Goal: Transaction & Acquisition: Purchase product/service

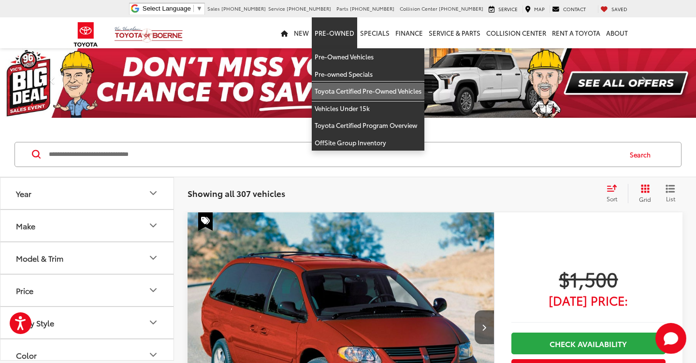
click at [341, 92] on link "Toyota Certified Pre-Owned Vehicles" at bounding box center [368, 91] width 113 height 17
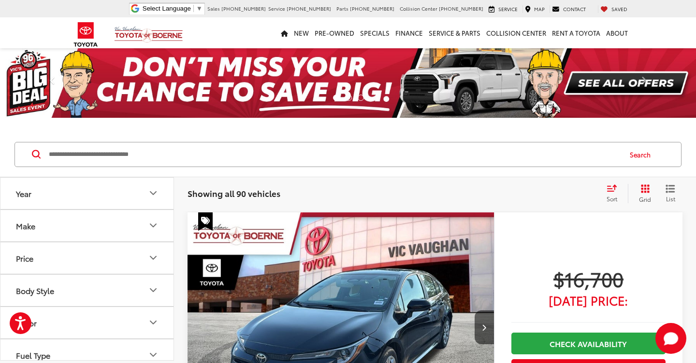
click at [158, 195] on icon "Year" at bounding box center [153, 193] width 12 height 12
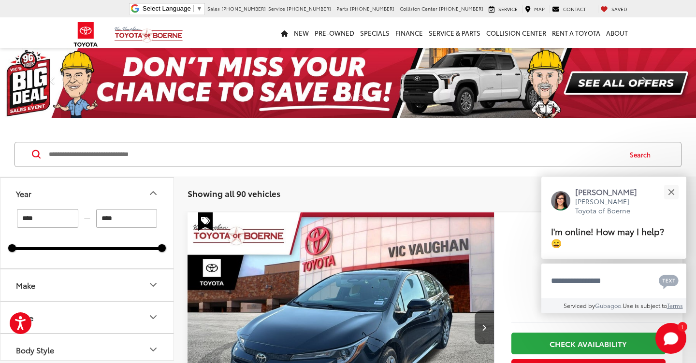
click at [53, 217] on input "****" at bounding box center [47, 218] width 61 height 19
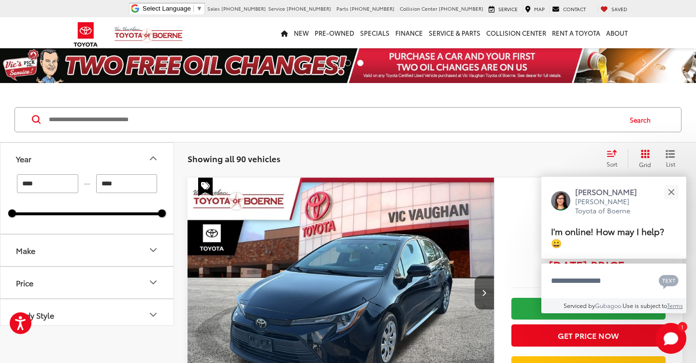
type input "****"
click at [114, 249] on button "Make" at bounding box center [87, 250] width 174 height 31
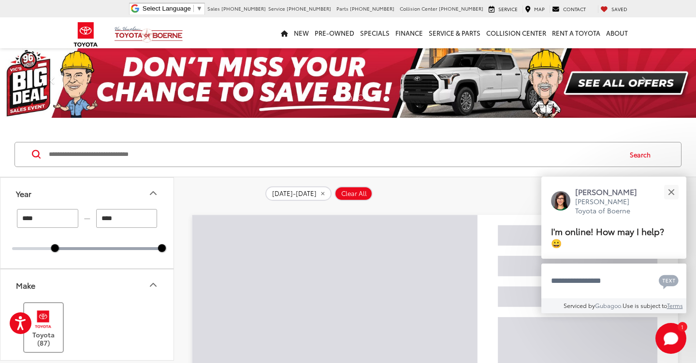
click at [43, 328] on img at bounding box center [43, 319] width 27 height 23
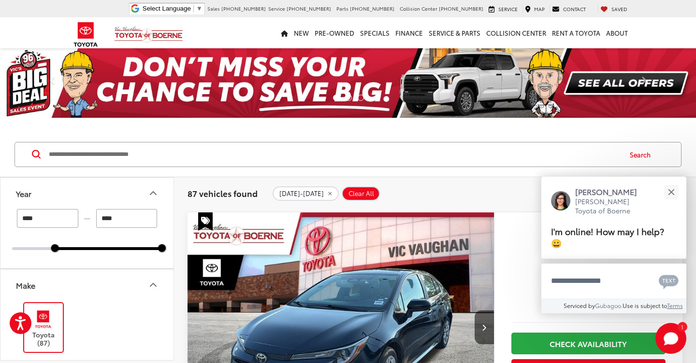
scroll to position [184, 0]
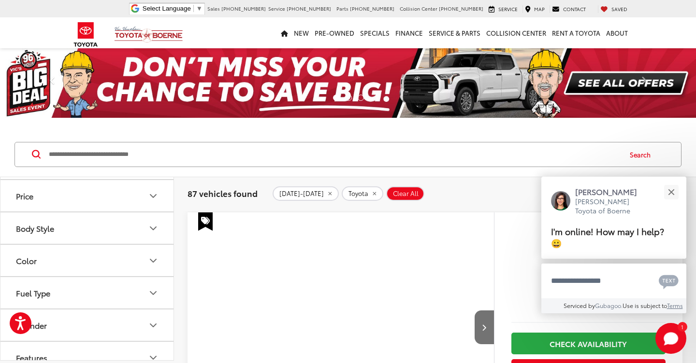
click at [150, 196] on icon "Price" at bounding box center [153, 196] width 12 height 12
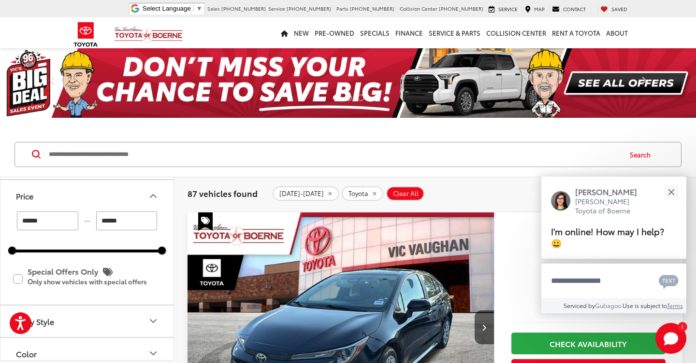
click at [130, 223] on input "******" at bounding box center [126, 221] width 61 height 19
type input "*"
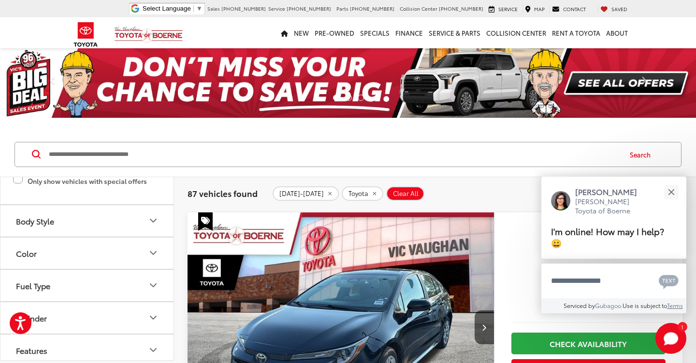
scroll to position [285, 0]
click at [107, 216] on button "Body Style" at bounding box center [87, 220] width 174 height 31
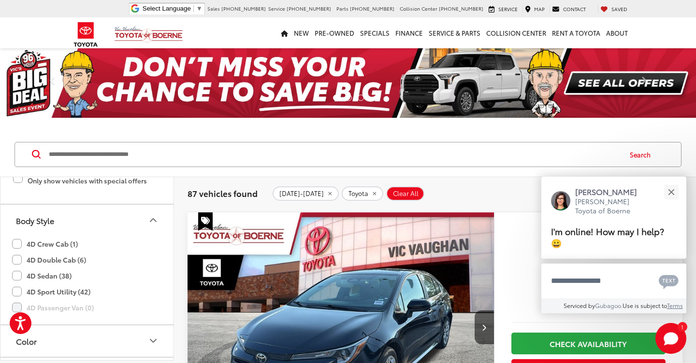
type input "******"
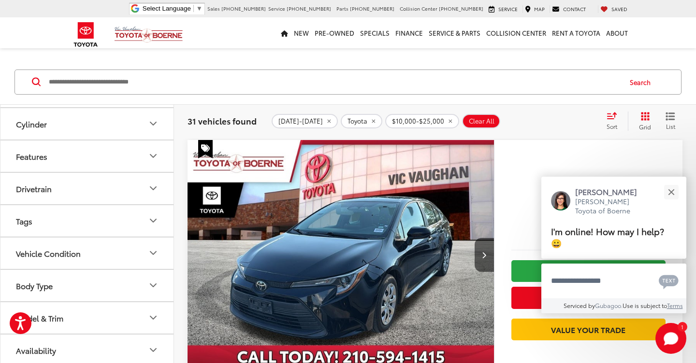
scroll to position [77, 0]
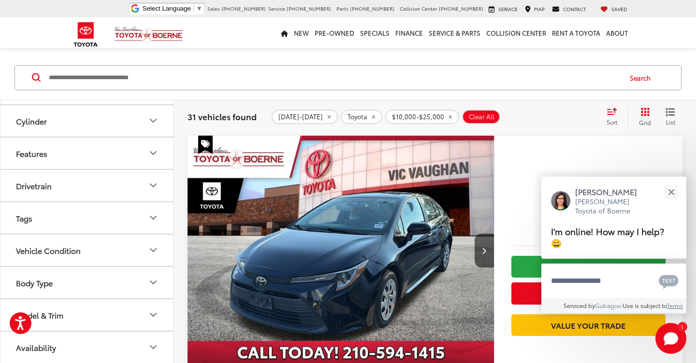
click at [151, 309] on icon "Model & Trim" at bounding box center [153, 315] width 12 height 12
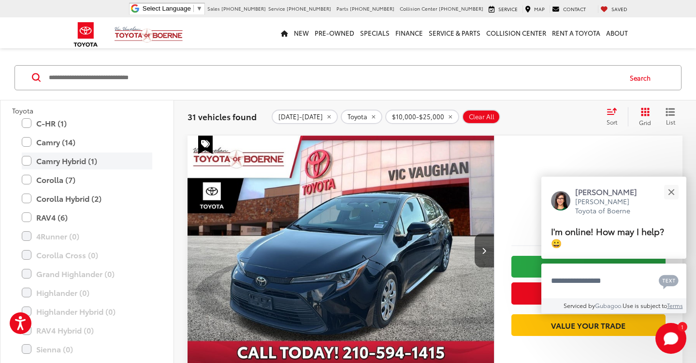
scroll to position [727, 0]
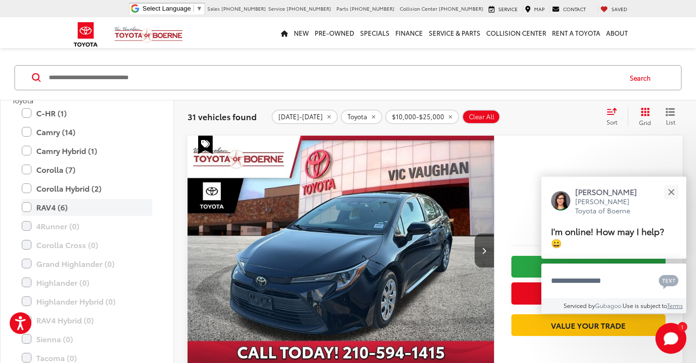
click at [26, 208] on label "RAV4 (6)" at bounding box center [87, 207] width 130 height 17
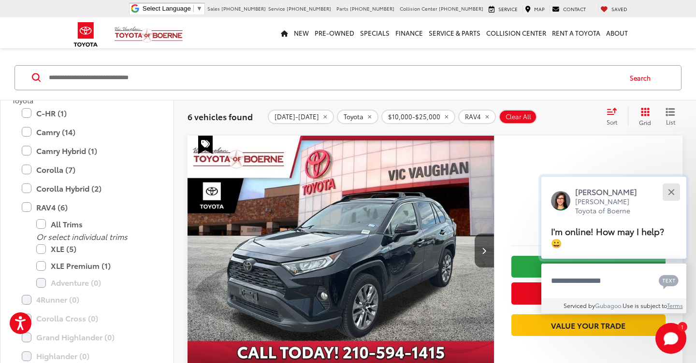
click at [673, 192] on button "Close" at bounding box center [670, 192] width 21 height 21
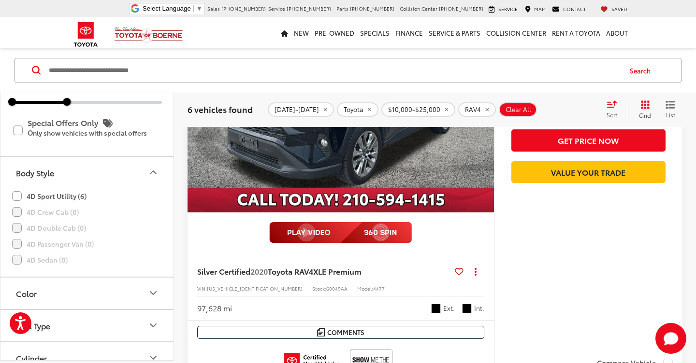
scroll to position [245, 0]
click at [152, 171] on icon "Body Style" at bounding box center [153, 172] width 6 height 3
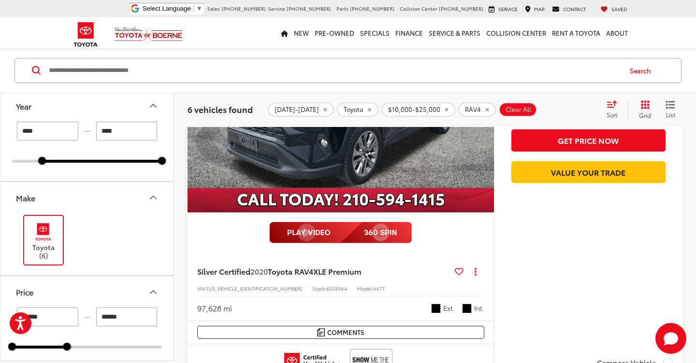
scroll to position [0, 0]
click at [157, 196] on icon "Make" at bounding box center [153, 198] width 12 height 12
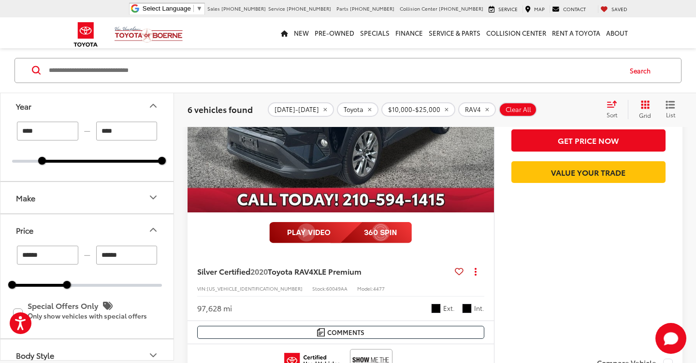
click at [151, 109] on icon "Year" at bounding box center [153, 106] width 12 height 12
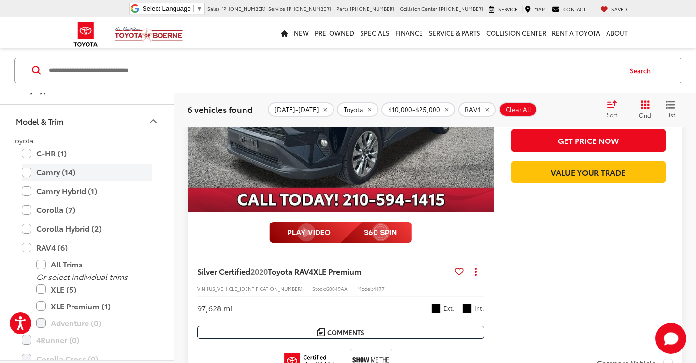
scroll to position [467, 0]
click at [153, 122] on icon "Model & Trim" at bounding box center [153, 120] width 12 height 12
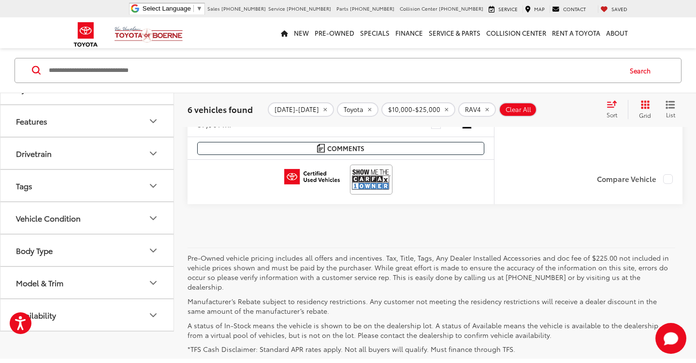
scroll to position [2540, 0]
